Goal: Task Accomplishment & Management: Manage account settings

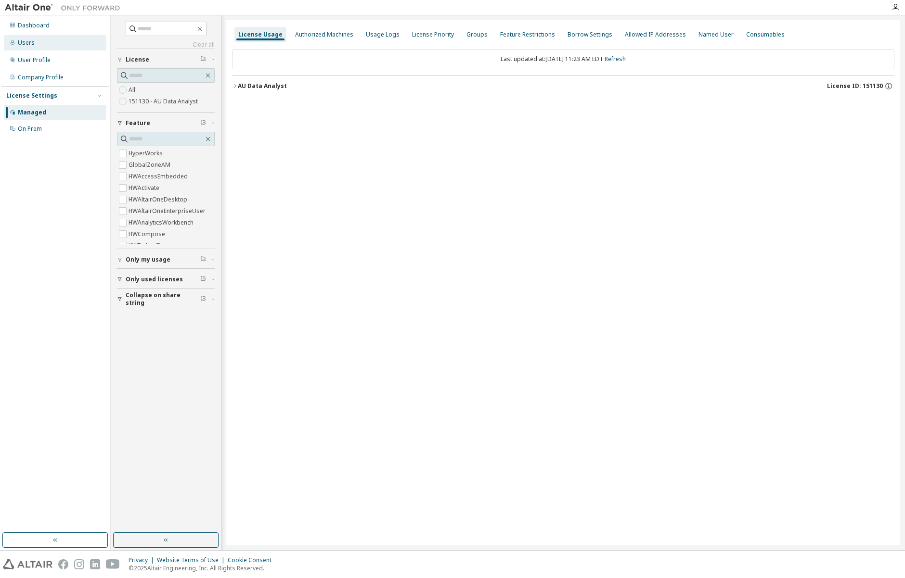
click at [32, 45] on div "Users" at bounding box center [26, 43] width 17 height 8
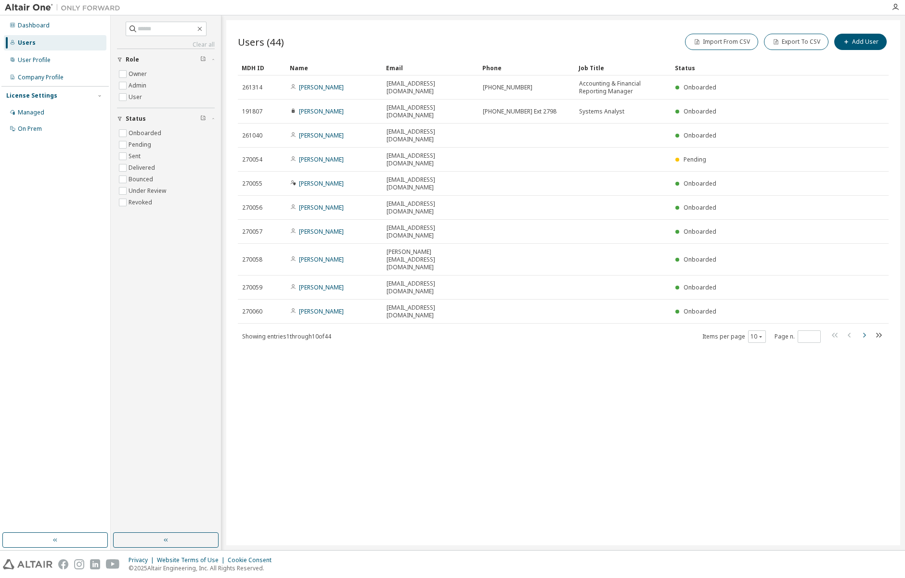
click at [865, 333] on icon "button" at bounding box center [864, 335] width 3 height 5
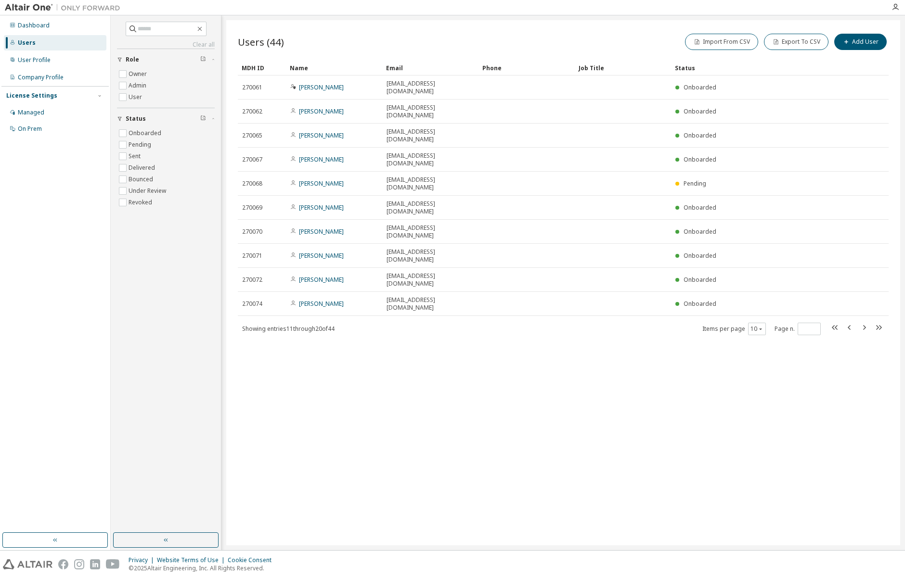
click at [866, 322] on icon "button" at bounding box center [864, 328] width 12 height 12
type input "*"
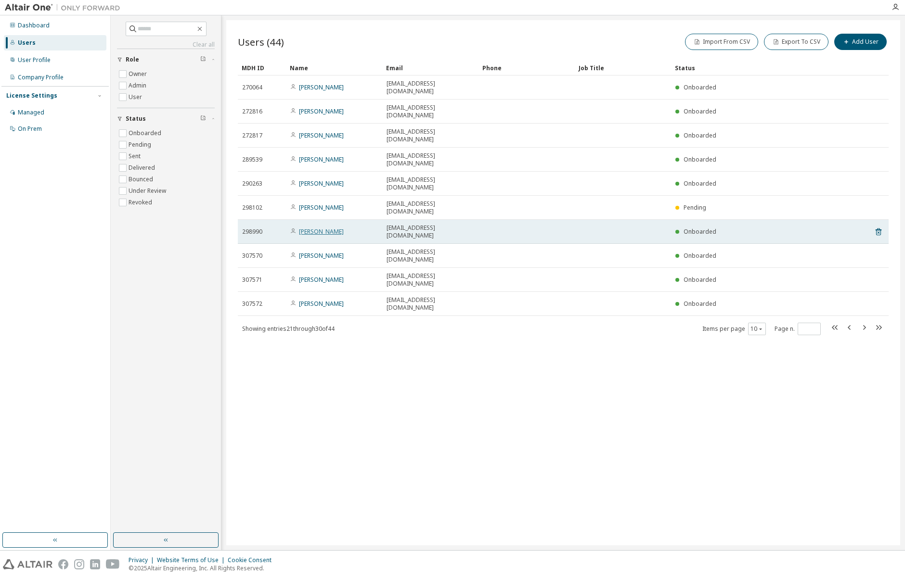
click at [323, 228] on link "Bekah Clements" at bounding box center [321, 232] width 45 height 8
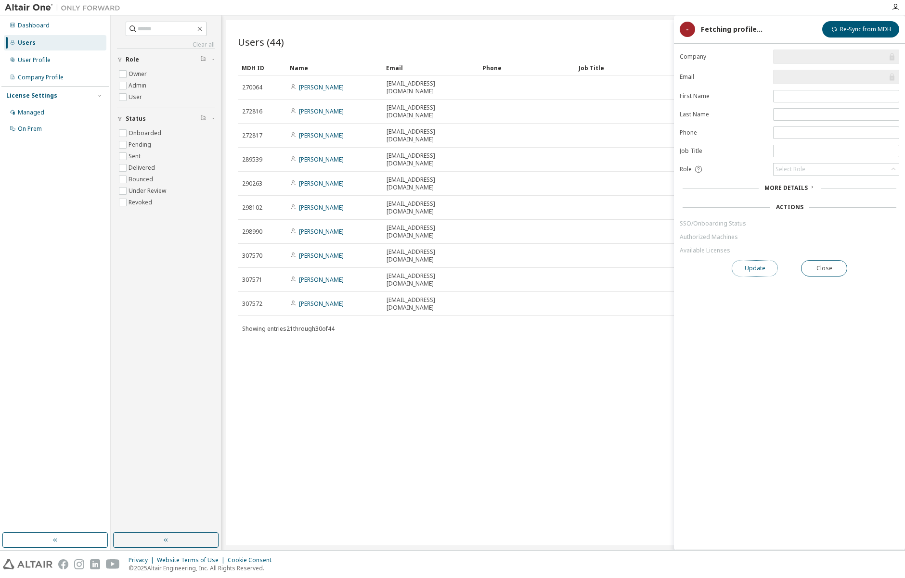
click at [757, 264] on button "Update" at bounding box center [754, 268] width 46 height 16
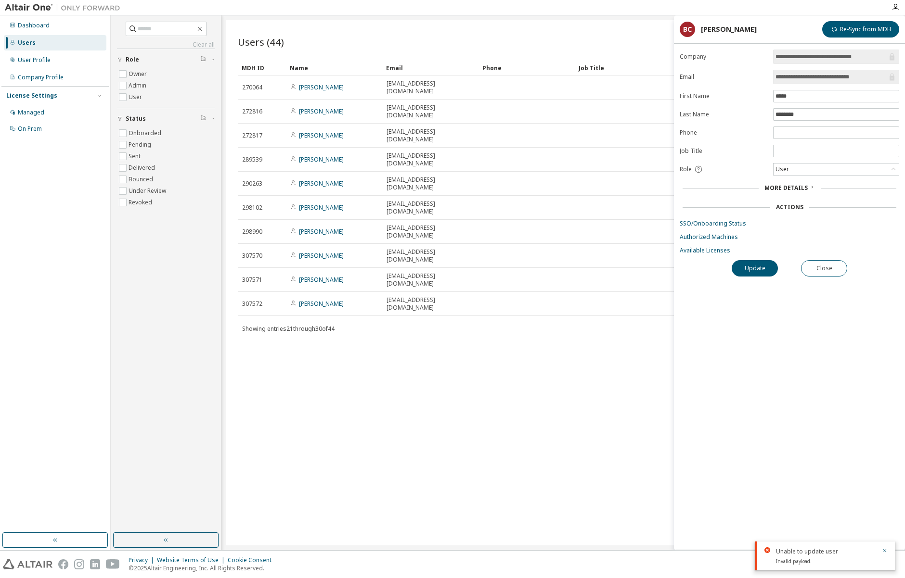
click at [797, 186] on span "More Details" at bounding box center [785, 188] width 43 height 8
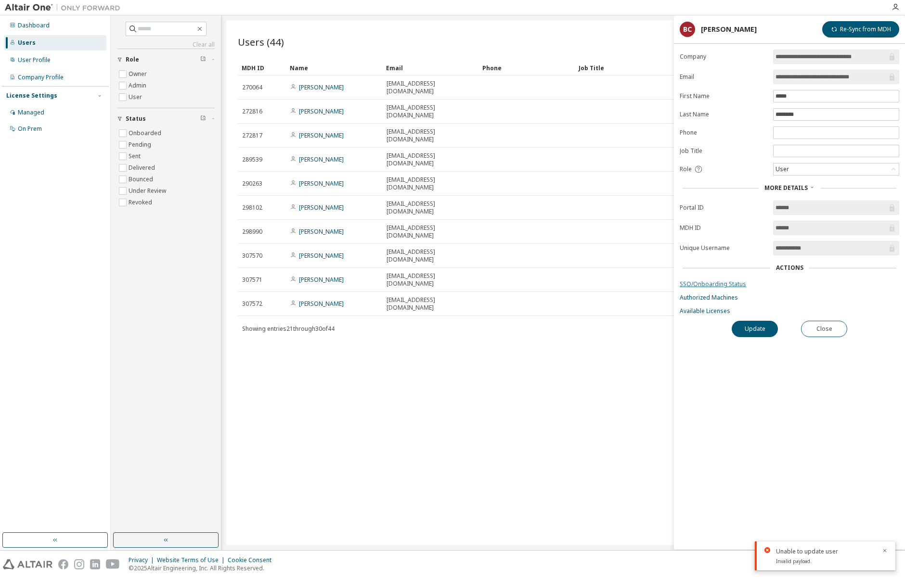
click at [715, 284] on link "SSO/Onboarding Status" at bounding box center [788, 285] width 219 height 8
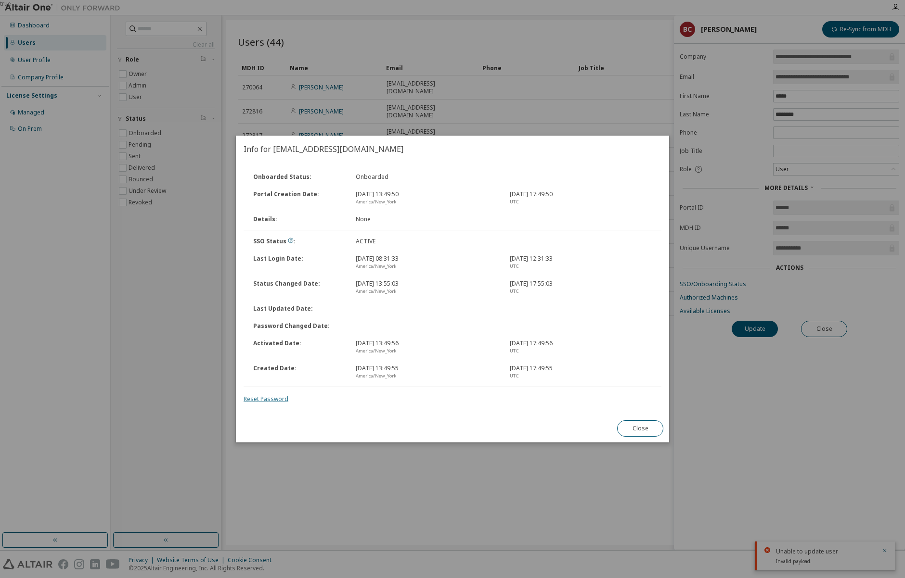
click at [268, 400] on link "Reset Password" at bounding box center [265, 399] width 45 height 8
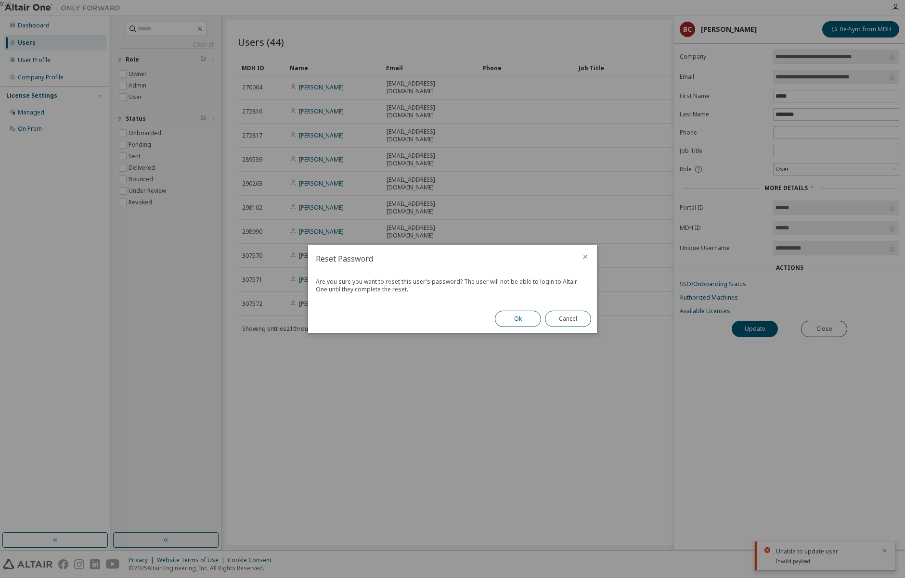
click at [516, 313] on button "Ok" at bounding box center [518, 319] width 46 height 16
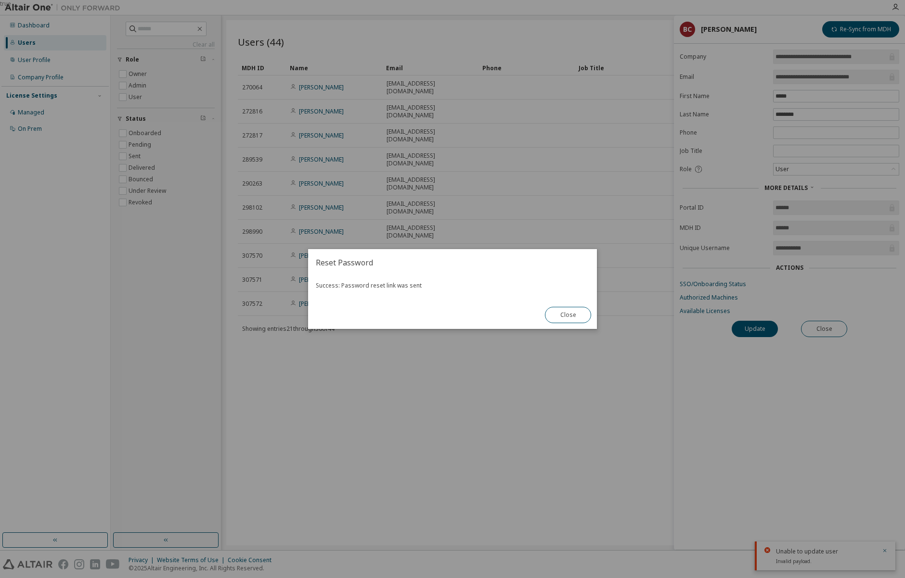
click at [465, 574] on div "true" at bounding box center [452, 289] width 905 height 578
